Goal: Entertainment & Leisure: Consume media (video, audio)

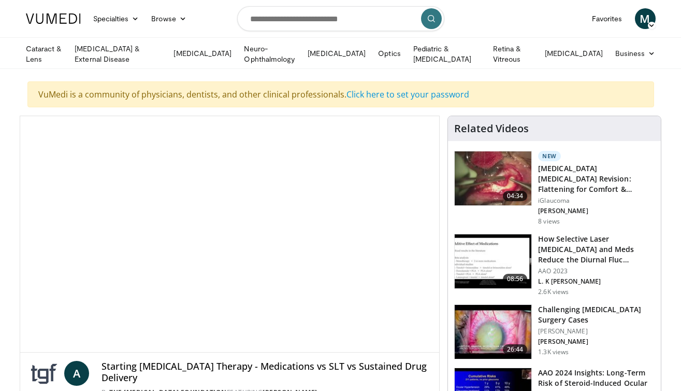
scroll to position [102, 0]
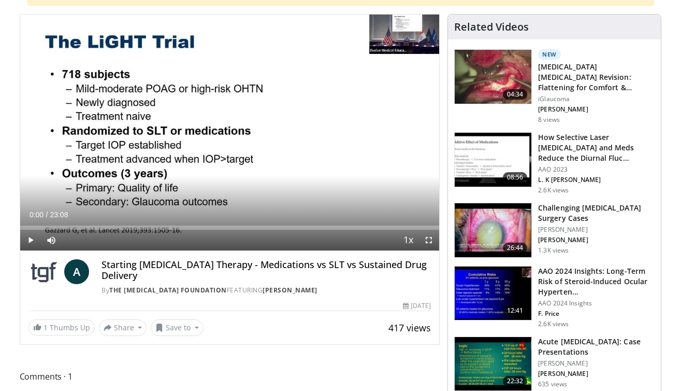
click at [36, 235] on span "Video Player" at bounding box center [30, 240] width 21 height 21
click at [33, 236] on span "Video Player" at bounding box center [30, 240] width 21 height 21
click at [31, 240] on span "Video Player" at bounding box center [30, 240] width 21 height 21
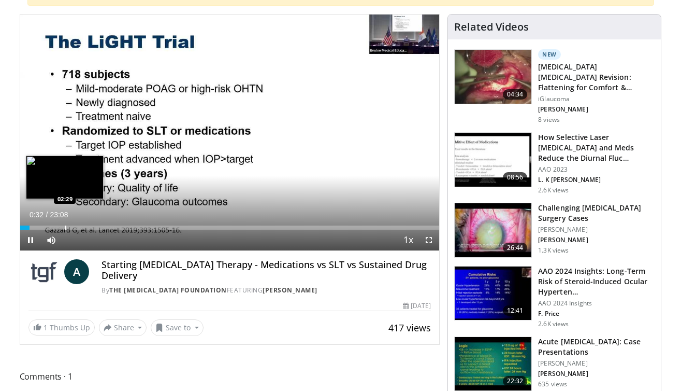
click at [65, 226] on div "Progress Bar" at bounding box center [65, 227] width 1 height 4
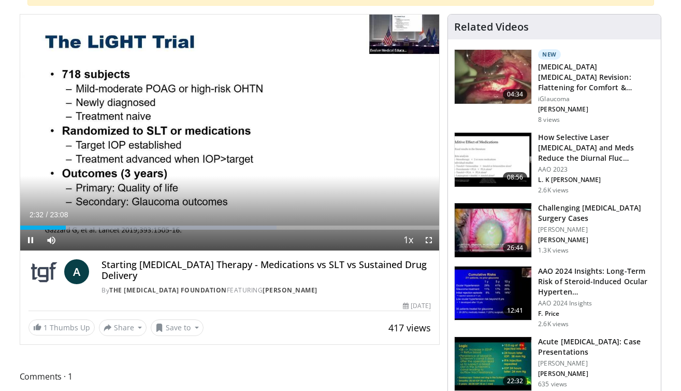
click at [32, 235] on span "Video Player" at bounding box center [30, 240] width 21 height 21
click at [31, 237] on span "Video Player" at bounding box center [30, 240] width 21 height 21
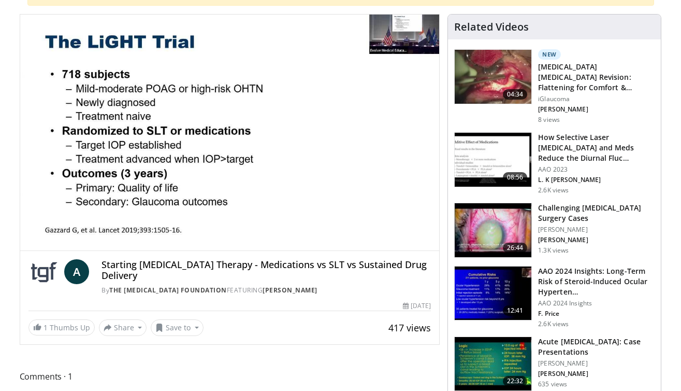
click at [31, 237] on div "10 seconds Tap to unmute" at bounding box center [230, 133] width 420 height 236
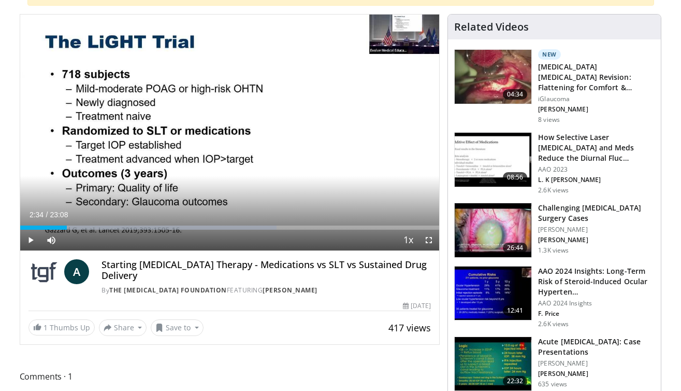
click at [30, 237] on span "Video Player" at bounding box center [30, 240] width 21 height 21
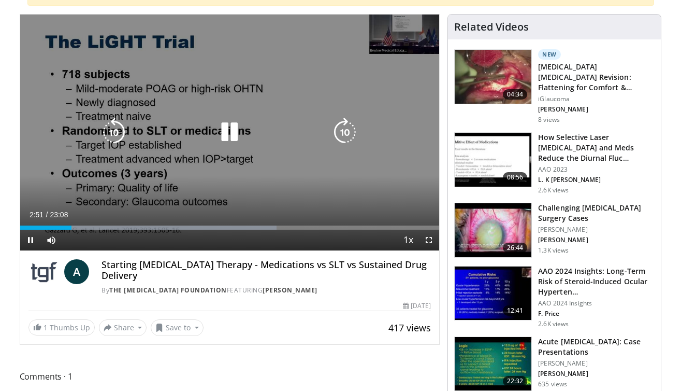
click at [119, 135] on icon "Video Player" at bounding box center [113, 132] width 29 height 29
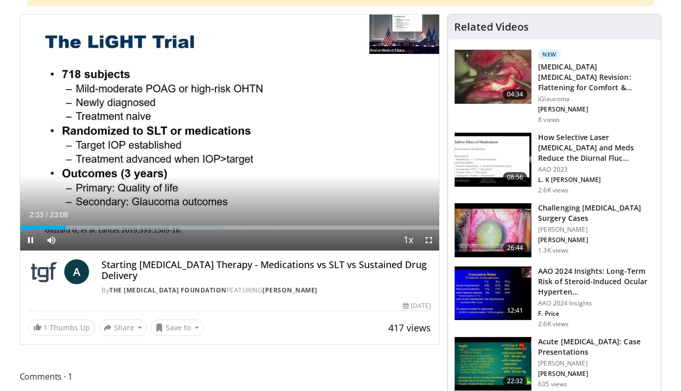
click at [27, 238] on span "Video Player" at bounding box center [30, 240] width 21 height 21
click at [33, 239] on span "Video Player" at bounding box center [30, 240] width 21 height 21
click at [34, 237] on span "Video Player" at bounding box center [30, 240] width 21 height 21
click at [35, 238] on span "Video Player" at bounding box center [30, 240] width 21 height 21
